Goal: Use online tool/utility: Use online tool/utility

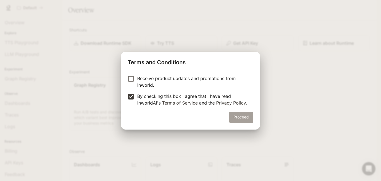
click at [245, 116] on button "Proceed" at bounding box center [241, 117] width 24 height 11
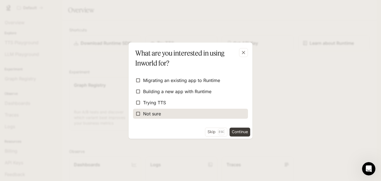
click at [159, 114] on span "Not sure" at bounding box center [152, 114] width 18 height 7
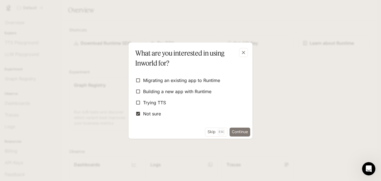
click at [237, 130] on button "Continue" at bounding box center [239, 132] width 21 height 9
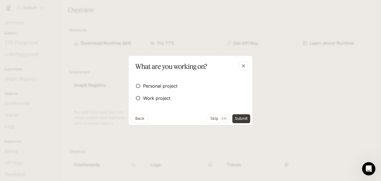
click at [192, 91] on div "Personal project Work project" at bounding box center [190, 92] width 115 height 27
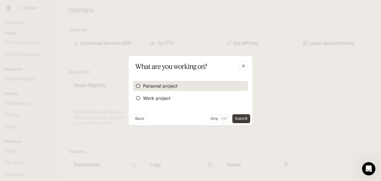
click at [192, 90] on label "Personal project" at bounding box center [190, 86] width 115 height 10
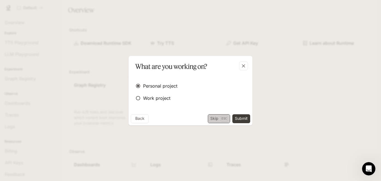
click at [213, 120] on button "Skip Esc" at bounding box center [219, 119] width 22 height 9
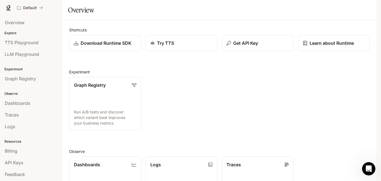
drag, startPoint x: 53, startPoint y: 121, endPoint x: 183, endPoint y: 79, distance: 136.2
click at [183, 79] on div "Graph Registry Run A/B tests and discover which variant best improves your busi…" at bounding box center [217, 102] width 305 height 58
click at [17, 104] on span "Dashboards" at bounding box center [17, 103] width 25 height 7
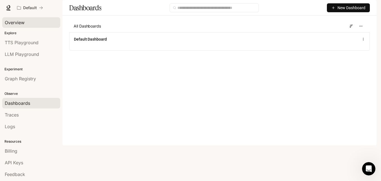
click at [18, 23] on span "Overview" at bounding box center [15, 22] width 20 height 7
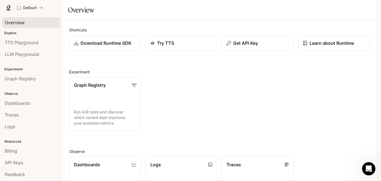
scroll to position [82, 0]
click at [150, 162] on p "Logs" at bounding box center [155, 165] width 11 height 7
click at [7, 7] on icon at bounding box center [9, 7] width 4 height 4
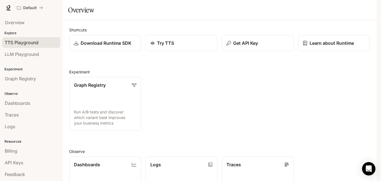
click at [12, 42] on span "TTS Playground" at bounding box center [22, 42] width 34 height 7
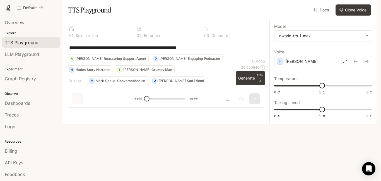
click at [159, 54] on div "**********" at bounding box center [165, 47] width 193 height 13
click at [3, 163] on link "API Keys" at bounding box center [31, 163] width 58 height 11
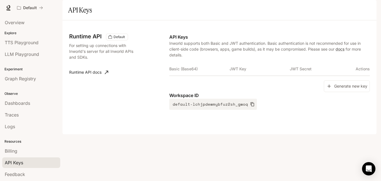
click at [132, 110] on div "Runtime API Default For setting up connections with Inworld's server for all In…" at bounding box center [119, 72] width 100 height 76
click at [24, 42] on span "TTS Playground" at bounding box center [22, 42] width 34 height 7
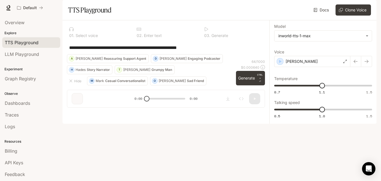
click at [137, 54] on div "**********" at bounding box center [165, 47] width 193 height 13
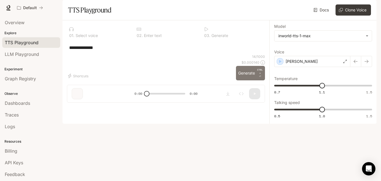
type textarea "**********"
click at [243, 81] on button "Generate CTRL + ⏎" at bounding box center [250, 73] width 29 height 14
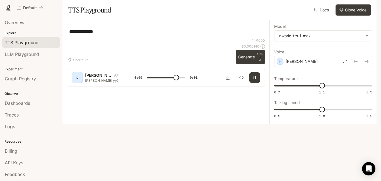
type input "*"
